Goal: Task Accomplishment & Management: Manage account settings

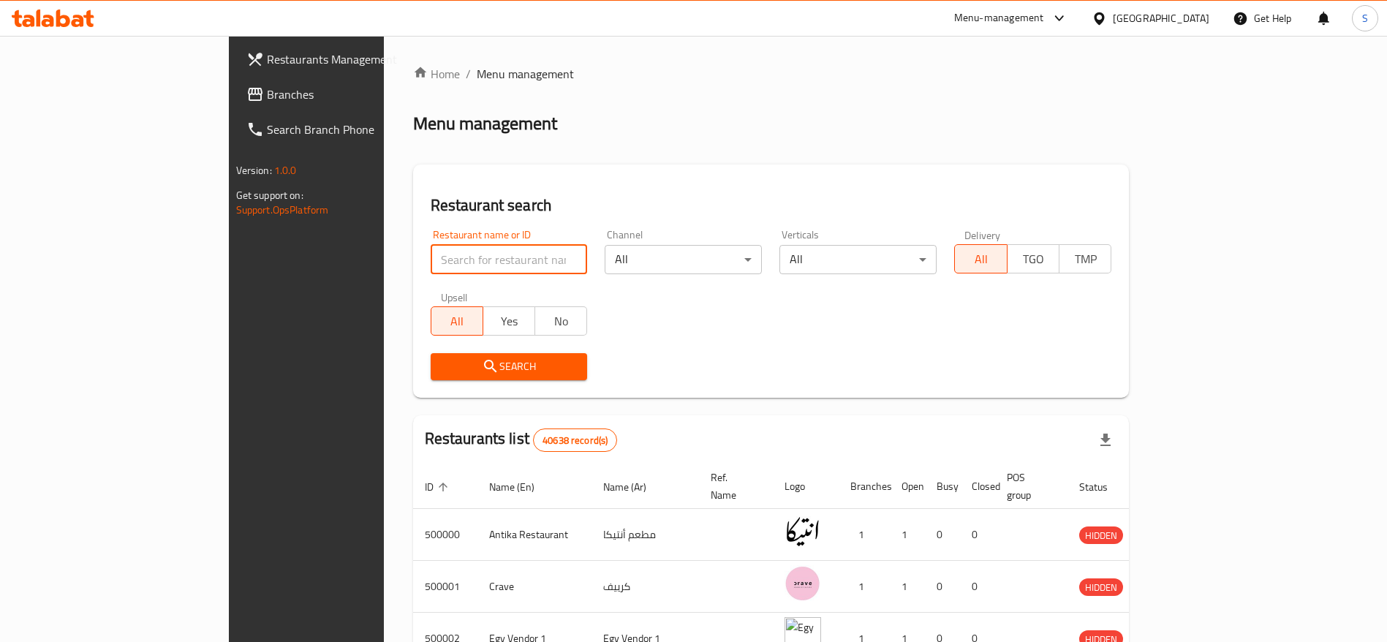
click at [431, 255] on input "search" at bounding box center [509, 259] width 157 height 29
type input "س"
type input "shehab"
click button "Search" at bounding box center [509, 366] width 157 height 27
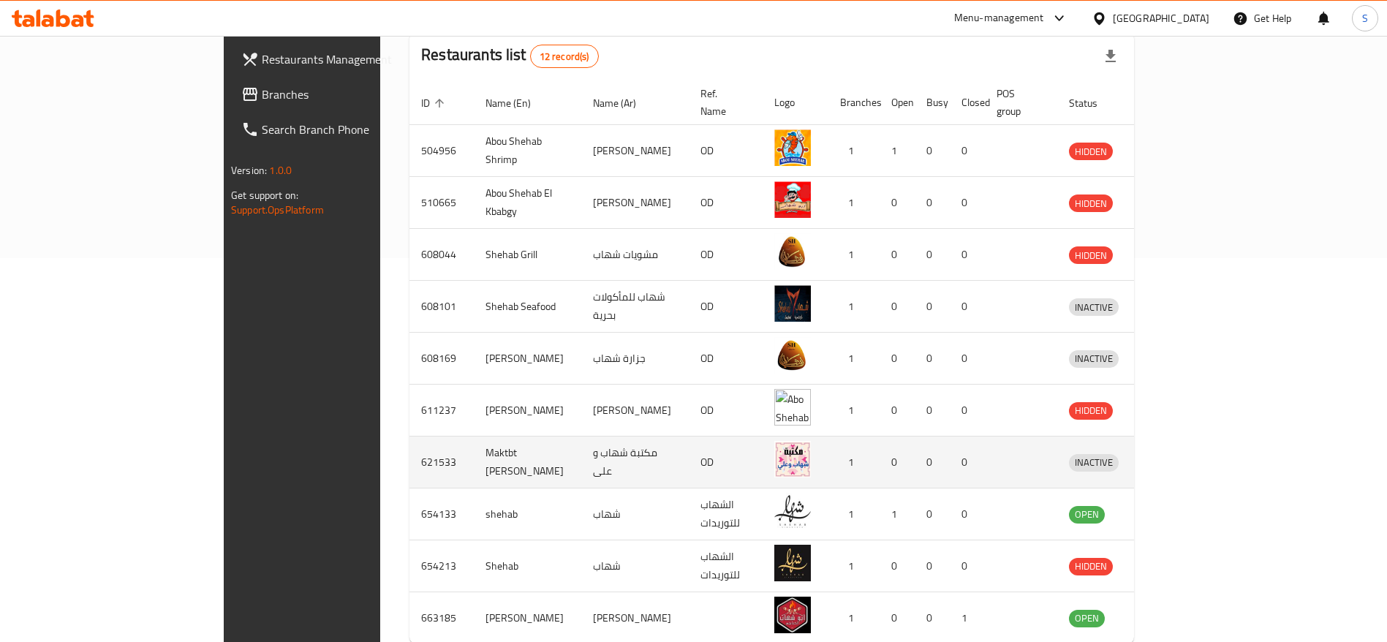
scroll to position [425, 0]
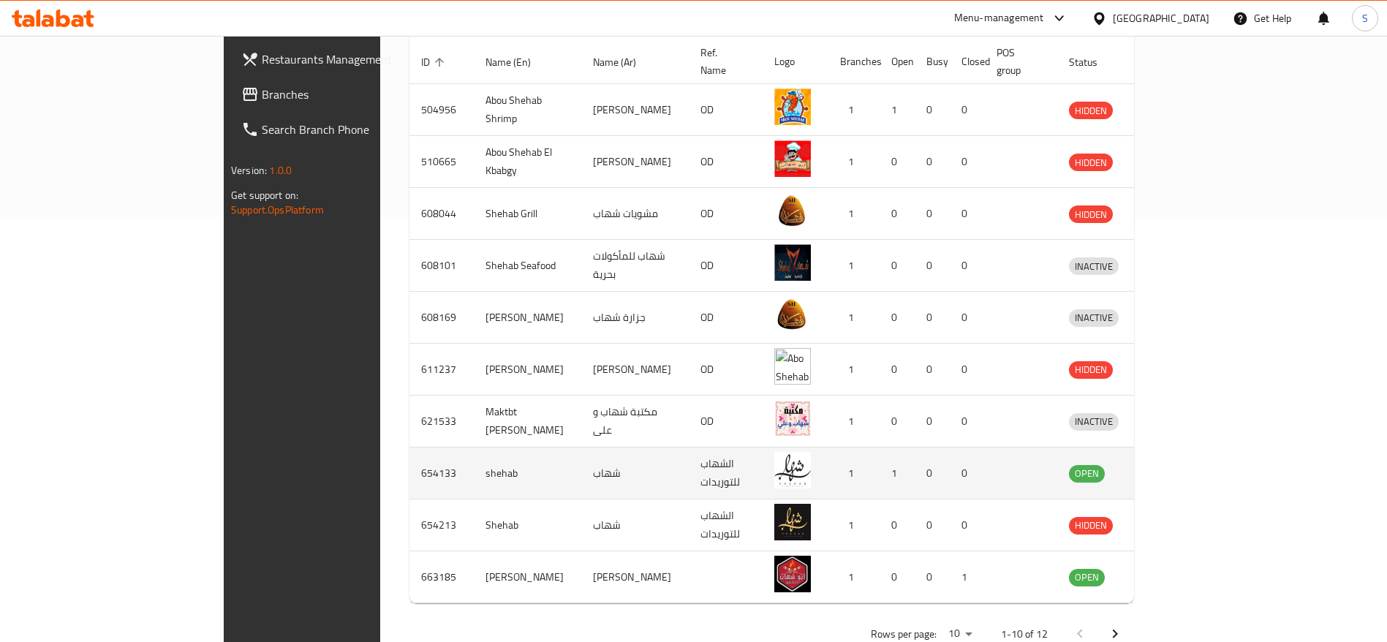
click at [1166, 464] on icon "enhanced table" at bounding box center [1157, 473] width 18 height 18
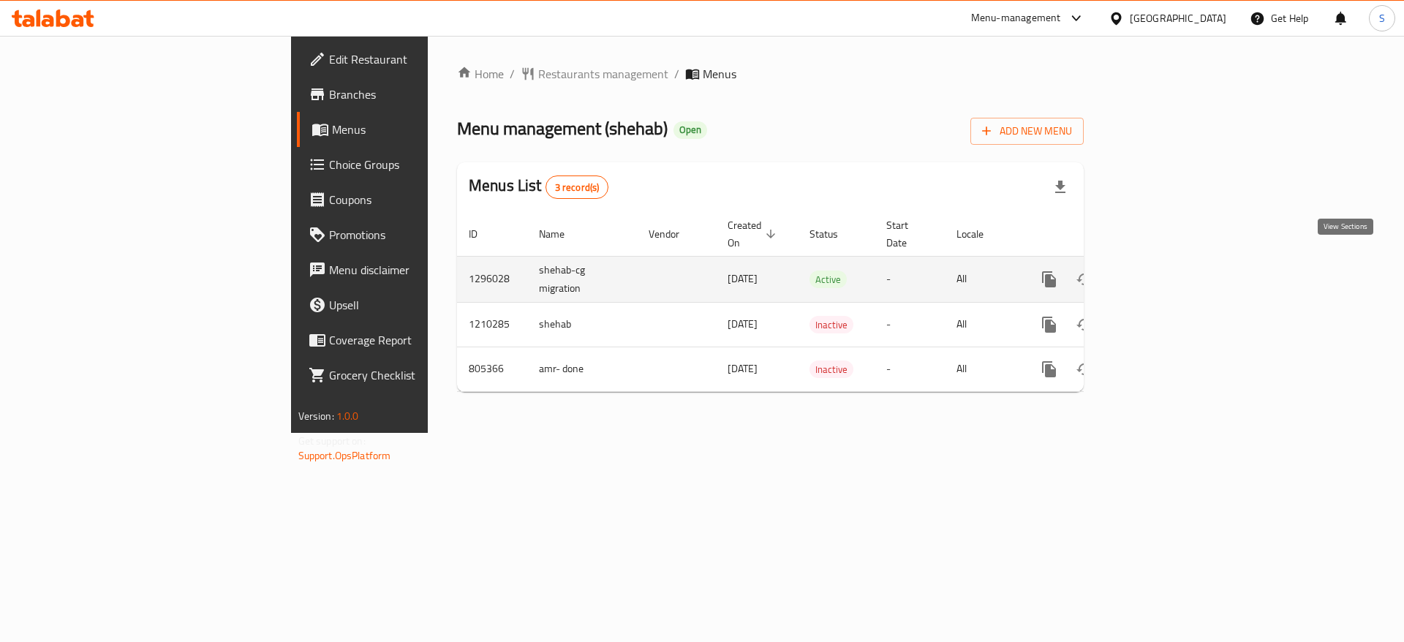
click at [1161, 273] on icon "enhanced table" at bounding box center [1154, 279] width 13 height 13
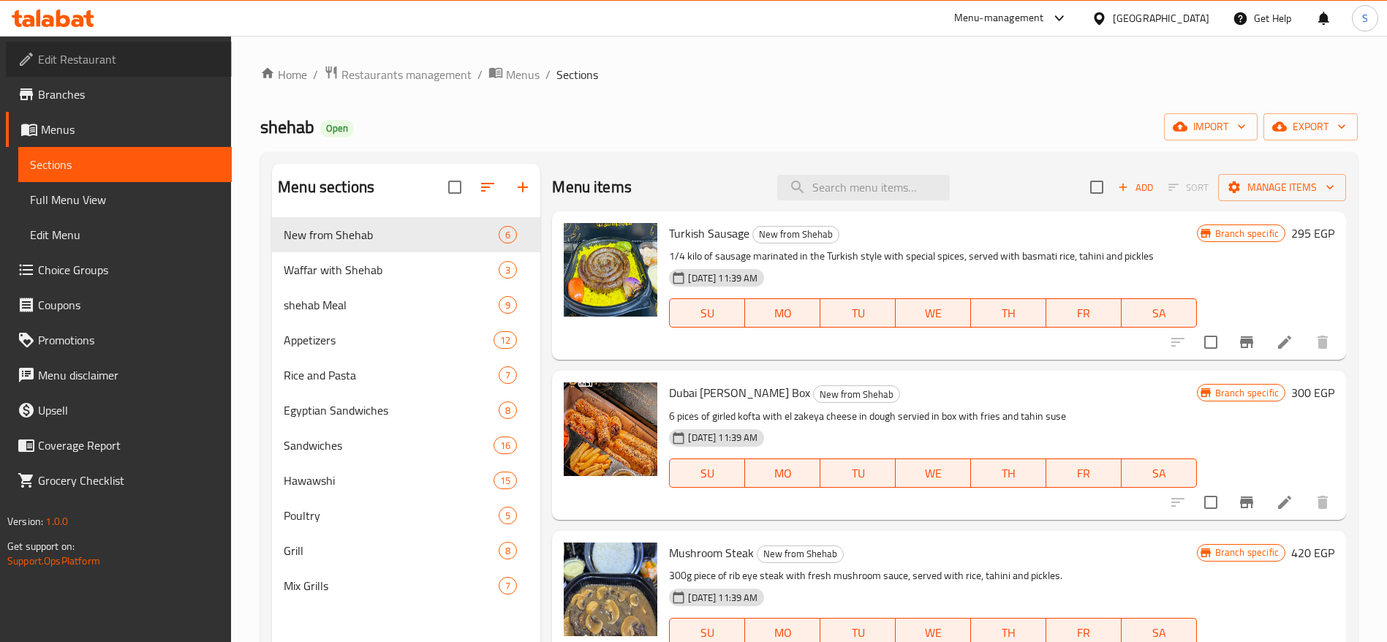
click at [162, 62] on span "Edit Restaurant" at bounding box center [129, 59] width 182 height 18
